Goal: Information Seeking & Learning: Check status

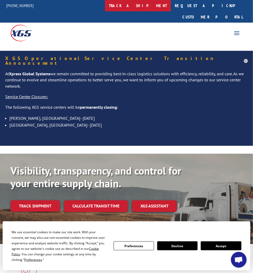
click at [147, 4] on link "track a shipment" at bounding box center [138, 5] width 66 height 11
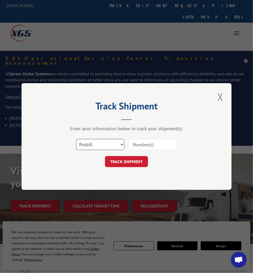
click at [117, 144] on select "Select category... Probill BOL PO" at bounding box center [100, 144] width 48 height 11
select select "bol"
click at [76, 139] on select "Select category... Probill BOL PO" at bounding box center [100, 144] width 48 height 11
click at [133, 143] on input at bounding box center [153, 144] width 48 height 11
paste input "362018"
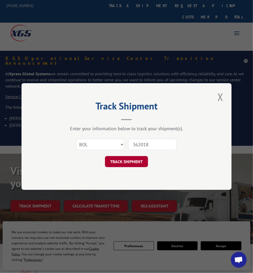
type input "362018"
click at [128, 159] on button "TRACK SHIPMENT" at bounding box center [126, 161] width 43 height 11
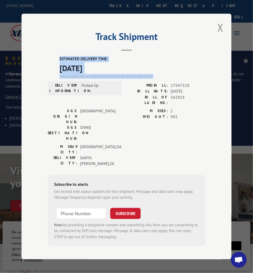
drag, startPoint x: 59, startPoint y: 62, endPoint x: 157, endPoint y: 81, distance: 99.6
click at [157, 79] on div "ESTIMATED DELIVERY TIME: [DATE] The estimated time is using the time zone for t…" at bounding box center [133, 67] width 146 height 23
click at [67, 66] on span "[DATE]" at bounding box center [133, 68] width 146 height 12
drag, startPoint x: 58, startPoint y: 61, endPoint x: 98, endPoint y: 99, distance: 55.4
click at [98, 99] on div "ESTIMATED DELIVERY TIME: [DATE] The estimated time is using the time zone for t…" at bounding box center [127, 151] width 158 height 190
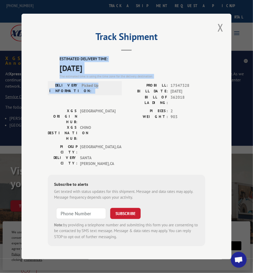
copy div "ESTIMATED DELIVERY TIME: [DATE] The estimated time is using the time zone for t…"
